Goal: Task Accomplishment & Management: Manage account settings

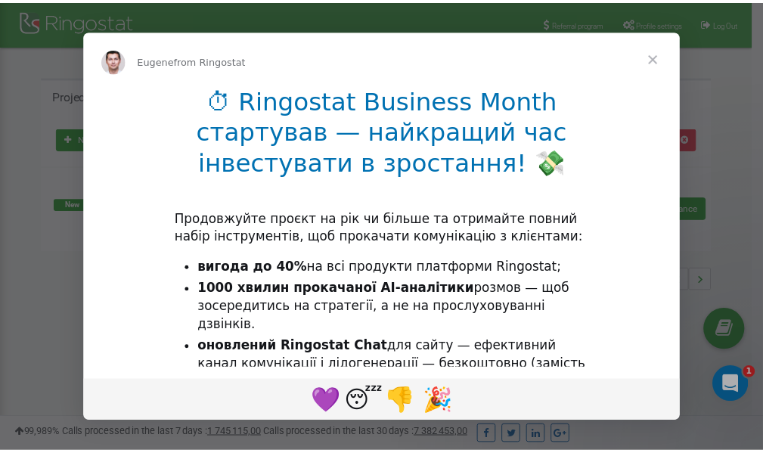
scroll to position [226, 0]
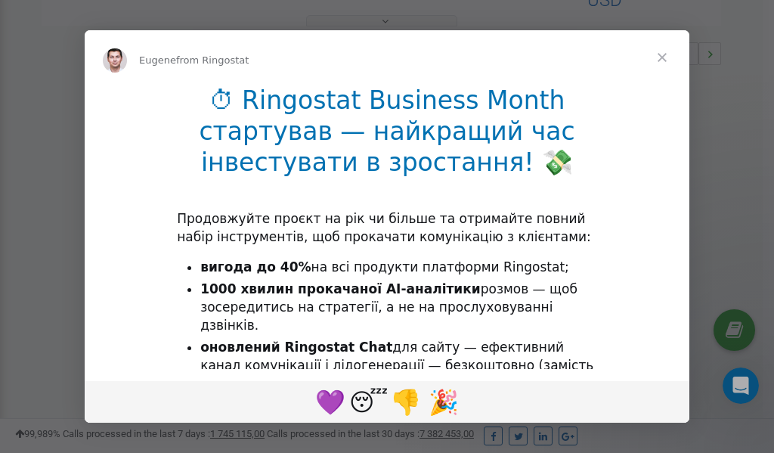
click at [665, 58] on span "Close" at bounding box center [662, 57] width 54 height 54
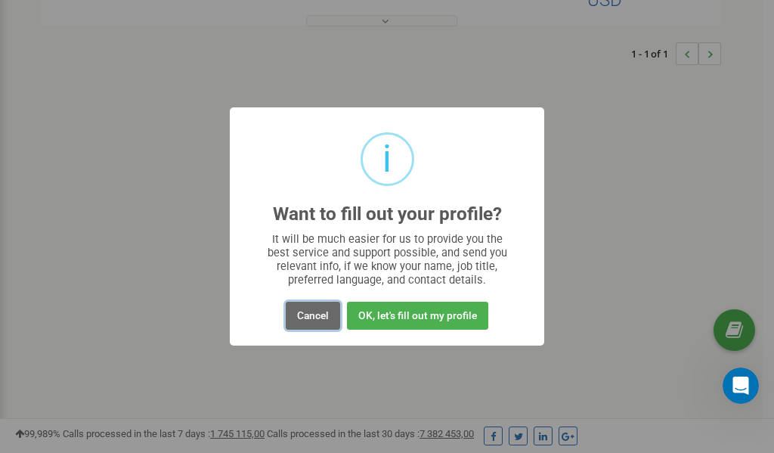
click at [316, 315] on button "Cancel" at bounding box center [313, 316] width 54 height 28
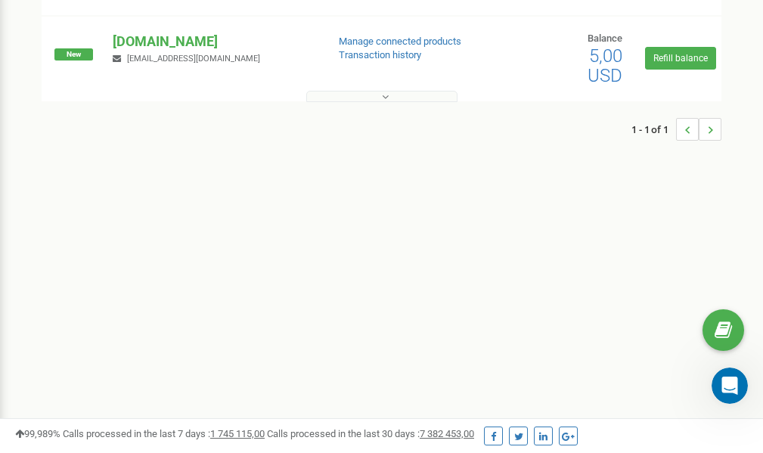
scroll to position [0, 0]
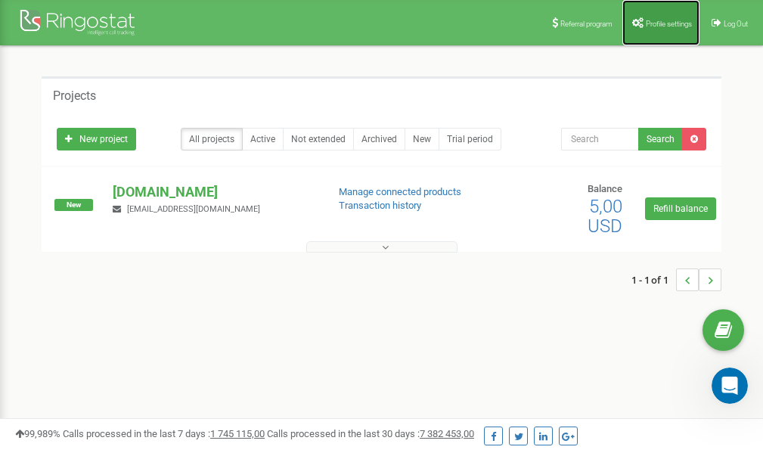
click at [665, 26] on span "Profile settings" at bounding box center [669, 24] width 46 height 8
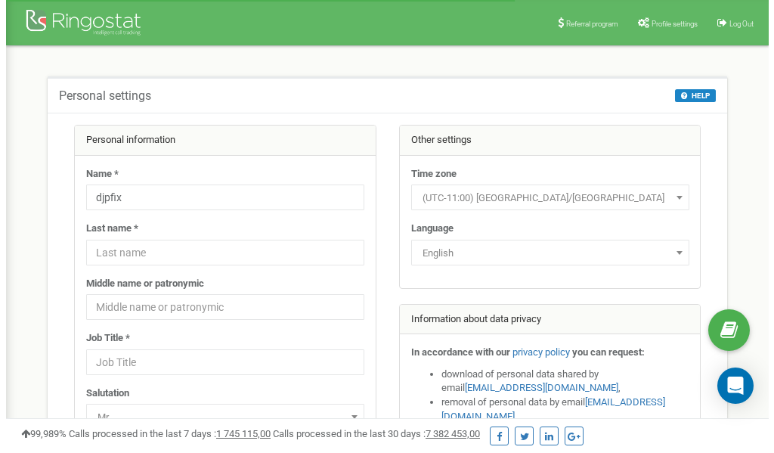
scroll to position [76, 0]
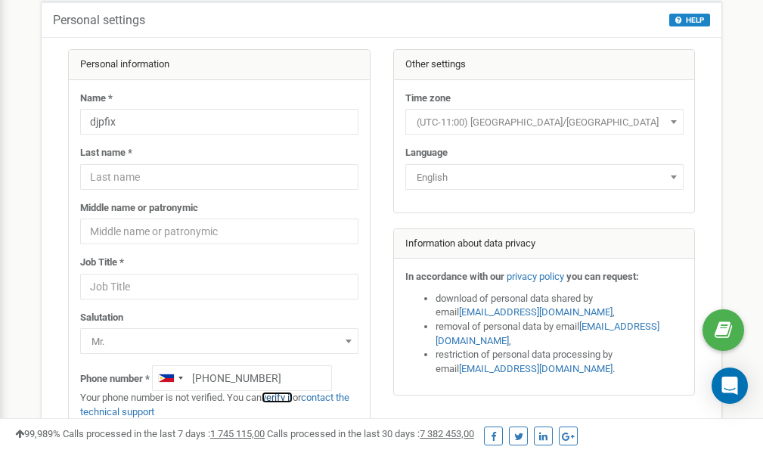
click at [283, 398] on link "verify it" at bounding box center [277, 397] width 31 height 11
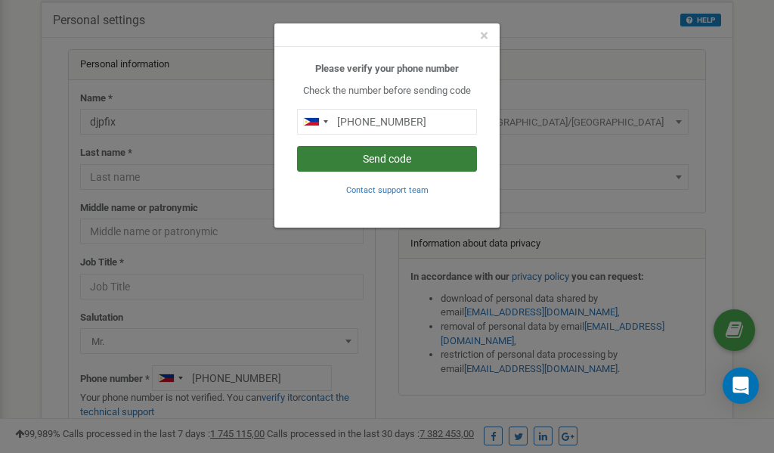
click at [389, 159] on button "Send code" at bounding box center [387, 159] width 180 height 26
